Goal: Find specific page/section: Find specific page/section

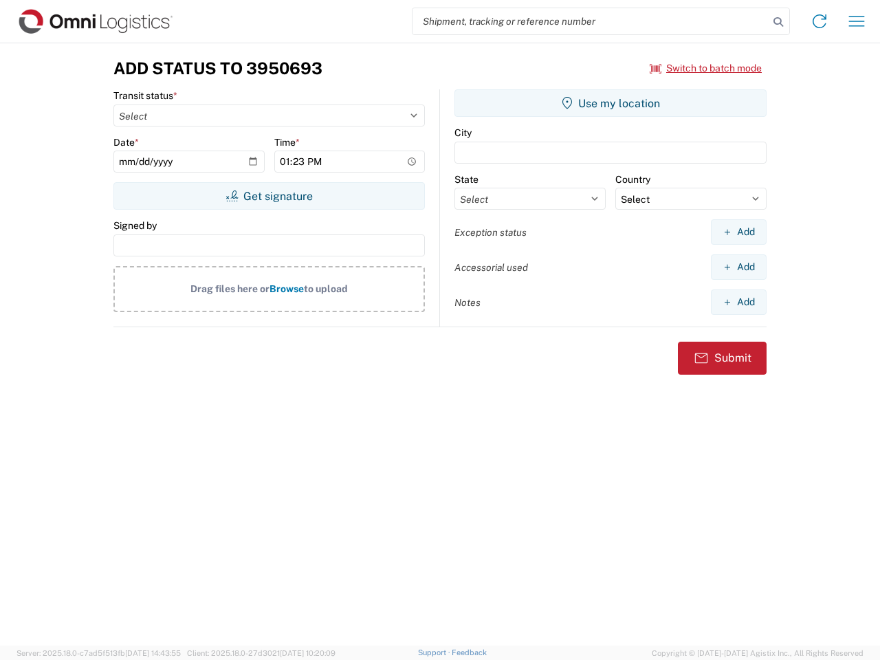
click at [590, 21] on input "search" at bounding box center [590, 21] width 356 height 26
click at [778, 22] on icon at bounding box center [777, 21] width 19 height 19
click at [819, 21] on icon at bounding box center [819, 21] width 22 height 22
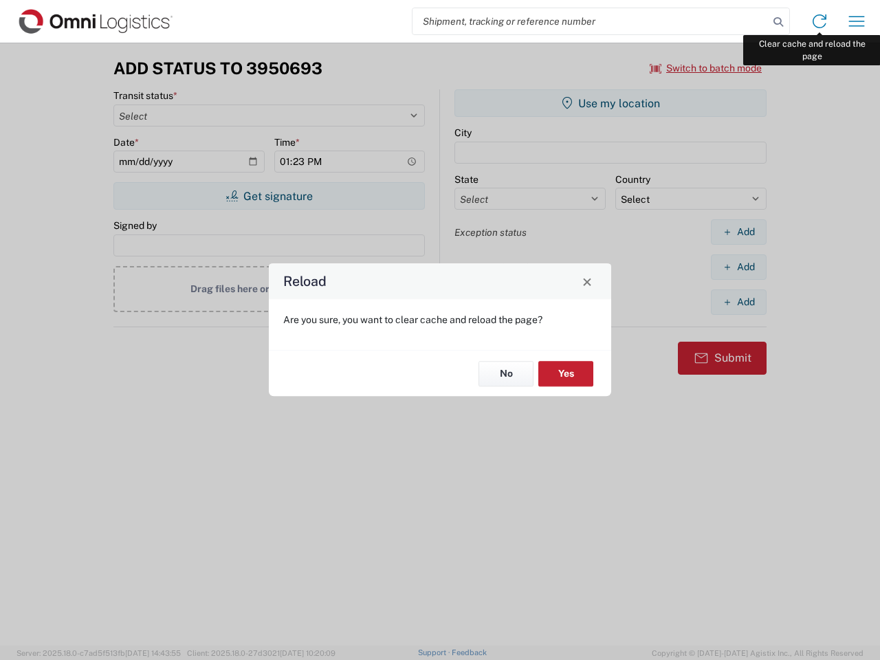
click at [856, 21] on div "Reload Are you sure, you want to clear cache and reload the page? No Yes" at bounding box center [440, 330] width 880 height 660
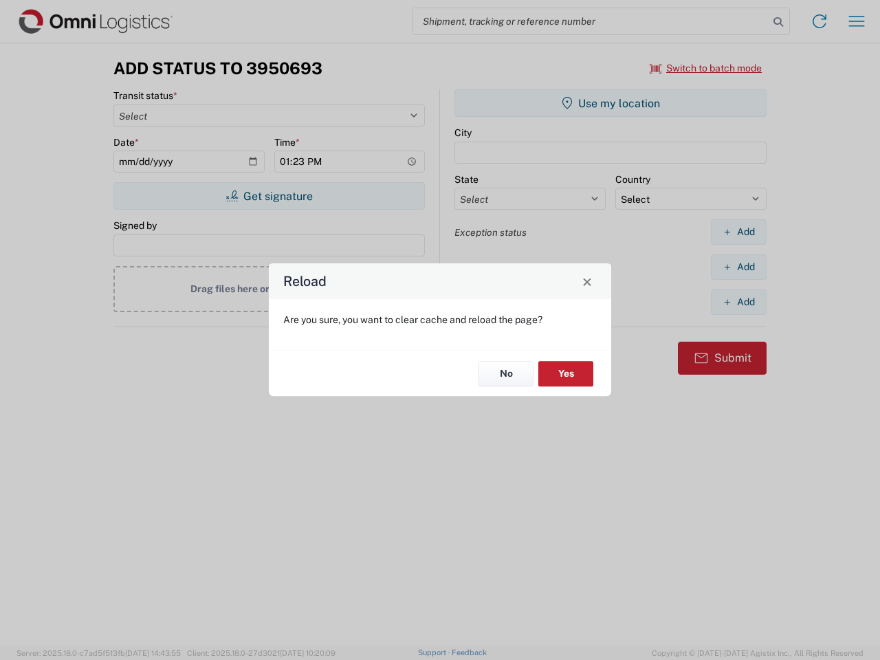
click at [706, 68] on div "Reload Are you sure, you want to clear cache and reload the page? No Yes" at bounding box center [440, 330] width 880 height 660
click at [269, 196] on div "Reload Are you sure, you want to clear cache and reload the page? No Yes" at bounding box center [440, 330] width 880 height 660
click at [610, 103] on div "Reload Are you sure, you want to clear cache and reload the page? No Yes" at bounding box center [440, 330] width 880 height 660
click at [738, 232] on div "Reload Are you sure, you want to clear cache and reload the page? No Yes" at bounding box center [440, 330] width 880 height 660
click at [738, 267] on div "Reload Are you sure, you want to clear cache and reload the page? No Yes" at bounding box center [440, 330] width 880 height 660
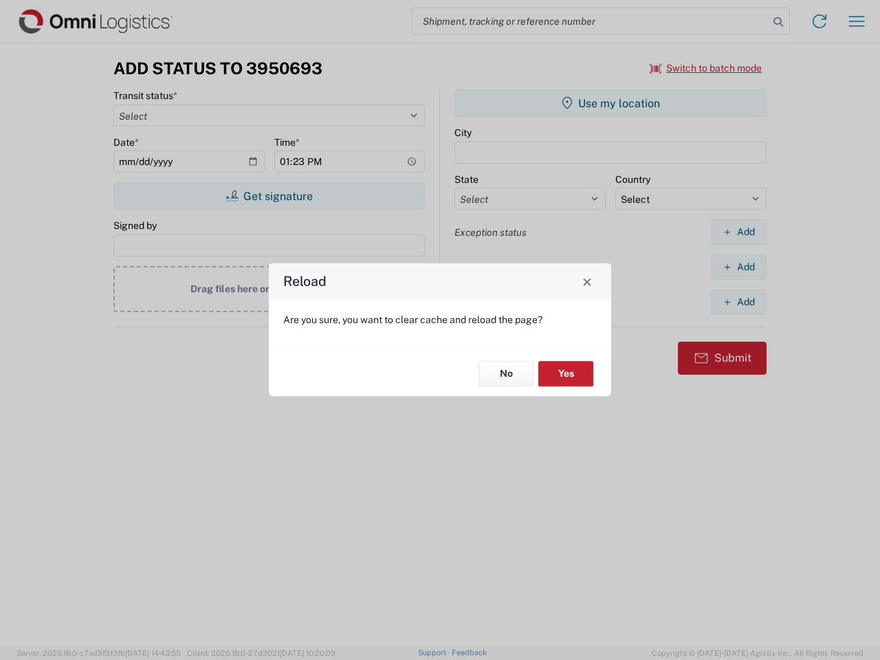
click at [738, 302] on div "Reload Are you sure, you want to clear cache and reload the page? No Yes" at bounding box center [440, 330] width 880 height 660
